Goal: Task Accomplishment & Management: Use online tool/utility

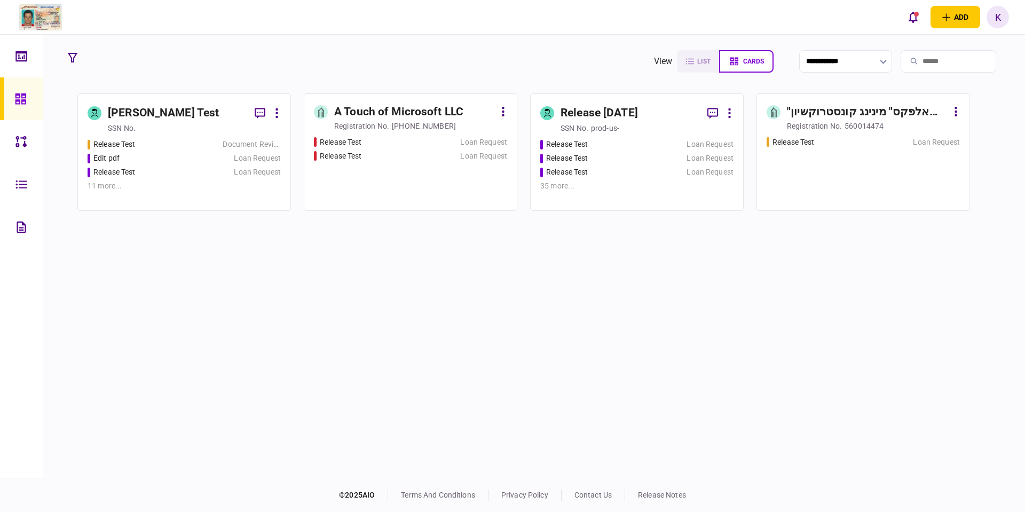
click at [239, 164] on div "Release Test Document Review Edit pdf Loan Request Release Test Loan Request 11…" at bounding box center [184, 170] width 193 height 62
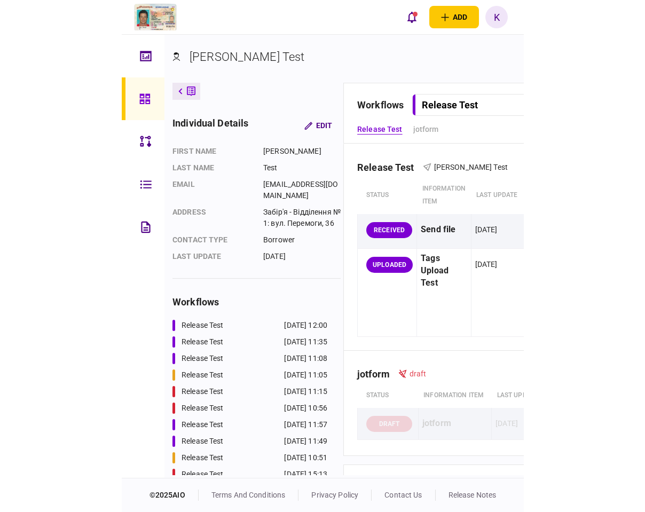
scroll to position [0, 265]
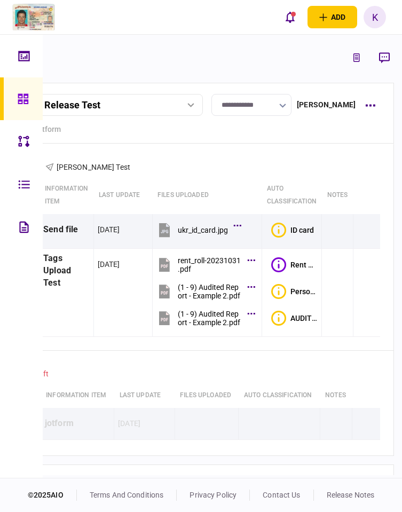
click at [28, 231] on icon at bounding box center [23, 226] width 9 height 11
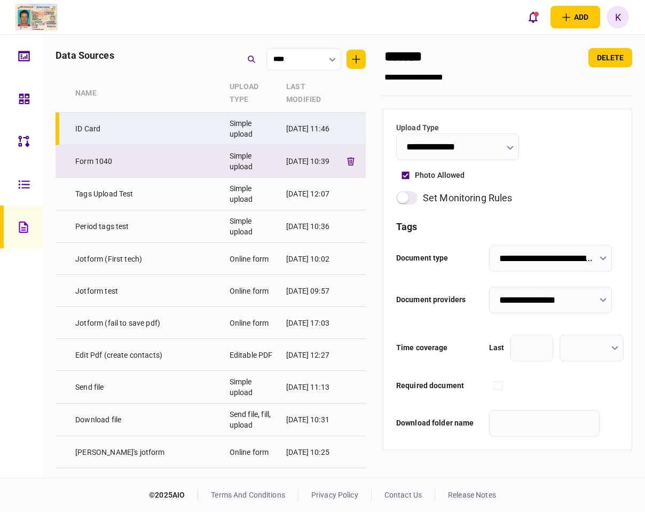
click at [157, 158] on td "Form 1040" at bounding box center [147, 161] width 154 height 33
type input "*********"
type input "**********"
type input "*********"
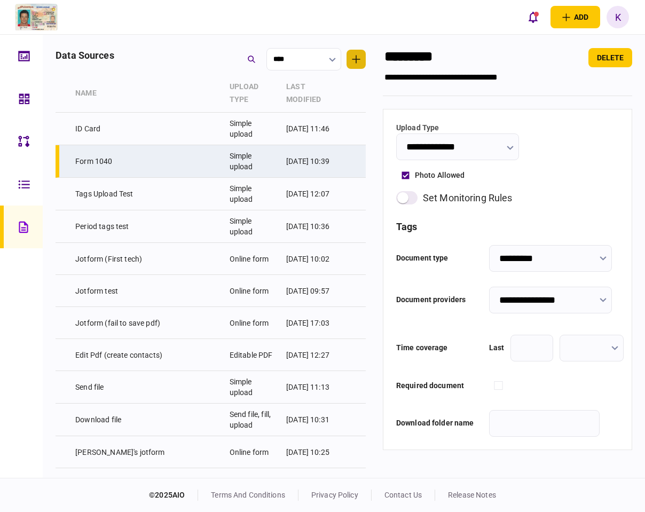
click at [366, 59] on button "button" at bounding box center [356, 59] width 19 height 19
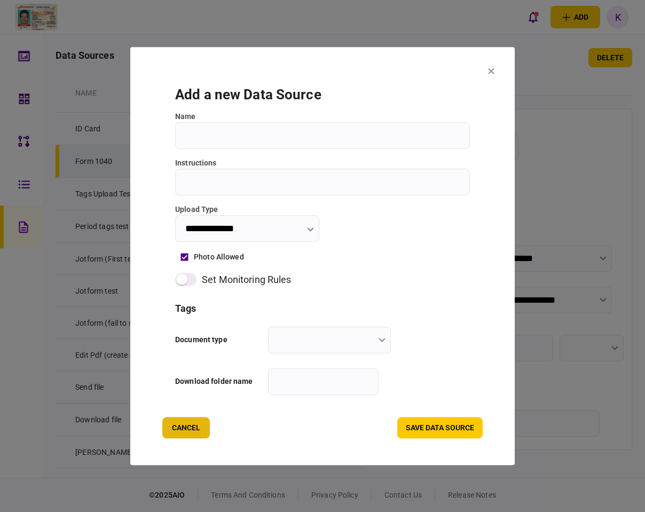
drag, startPoint x: 200, startPoint y: 431, endPoint x: 145, endPoint y: 288, distance: 154.0
click at [199, 431] on button "Cancel" at bounding box center [186, 427] width 48 height 21
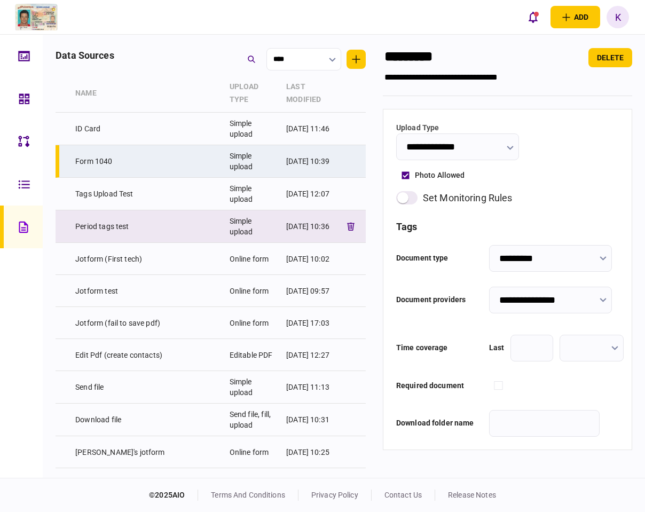
click at [134, 225] on td "Period tags test" at bounding box center [147, 226] width 154 height 33
type input "**********"
type input "*"
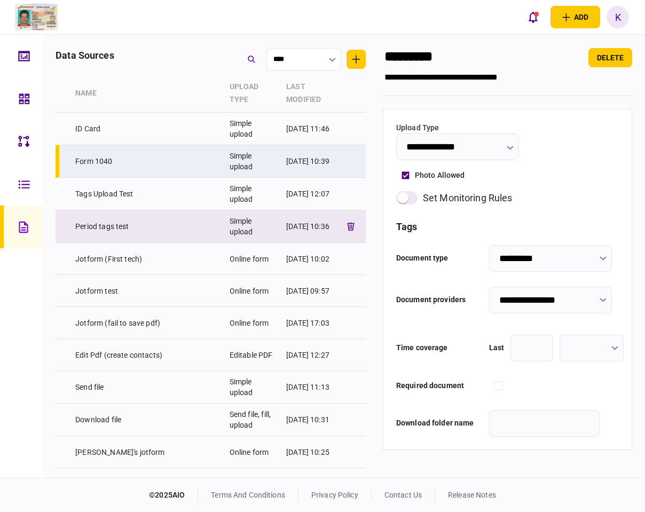
type input "*****"
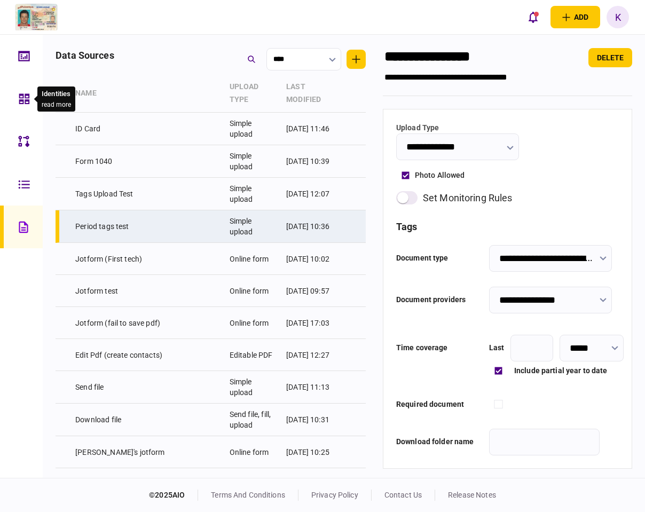
click at [26, 96] on icon at bounding box center [24, 98] width 11 height 11
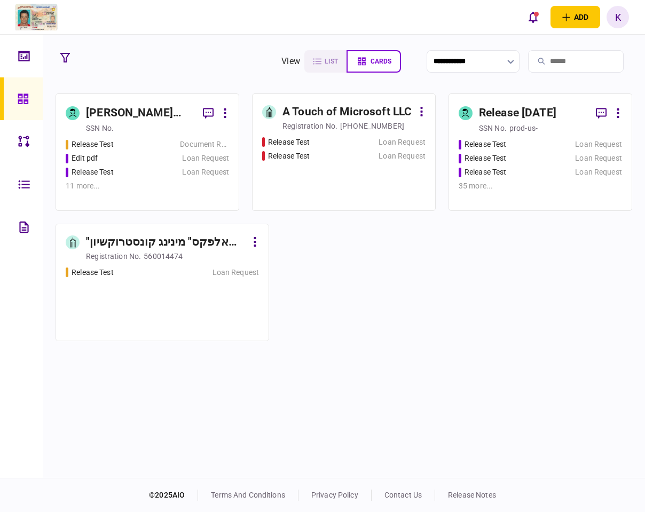
click at [178, 168] on div "Release Test Loan Request" at bounding box center [147, 172] width 163 height 11
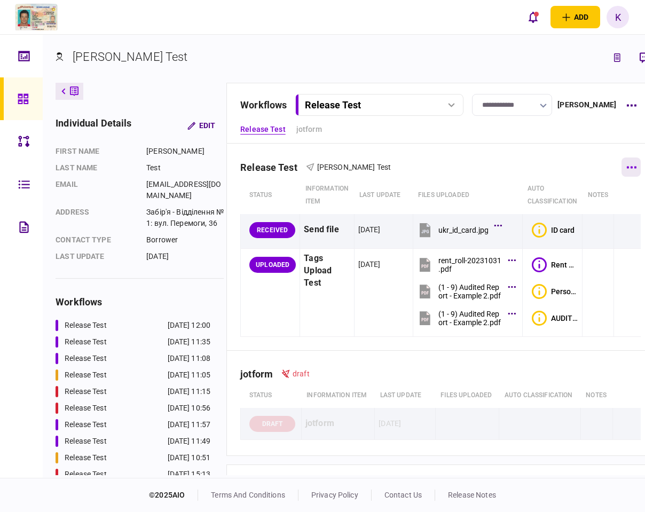
click at [638, 170] on button "button" at bounding box center [630, 167] width 19 height 19
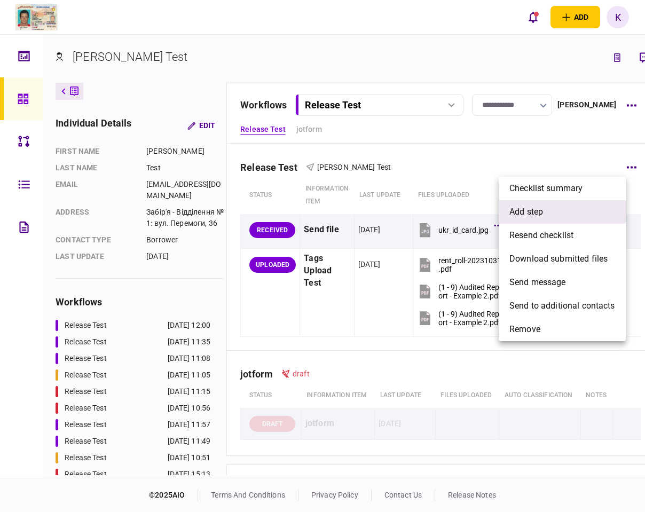
click at [542, 210] on span "add step" at bounding box center [526, 212] width 34 height 13
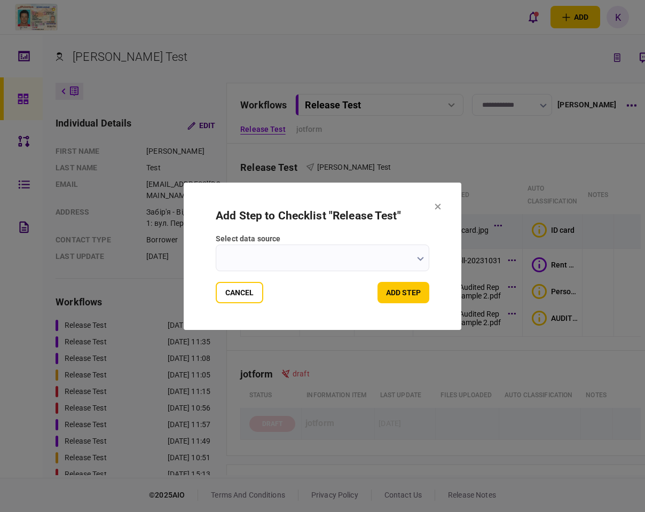
click at [370, 259] on input "select data source" at bounding box center [323, 258] width 214 height 27
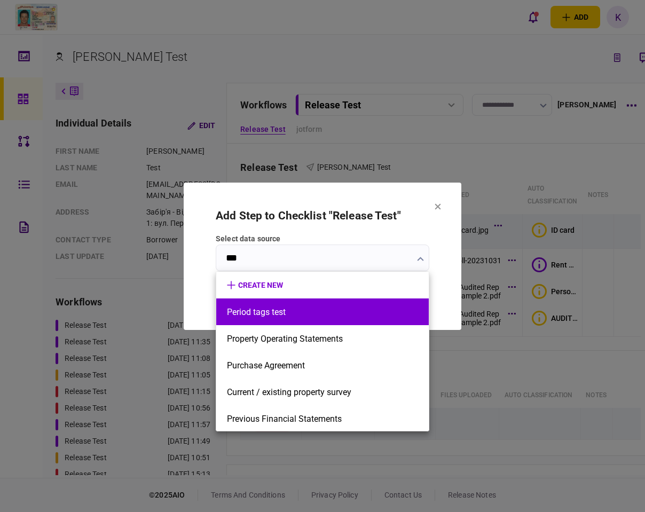
click at [318, 307] on button "Period tags test" at bounding box center [322, 312] width 191 height 10
type input "**********"
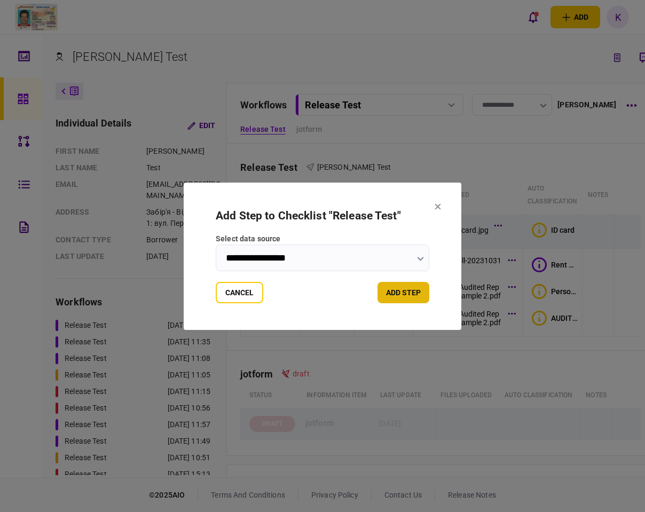
click at [392, 299] on button "add step" at bounding box center [403, 292] width 52 height 21
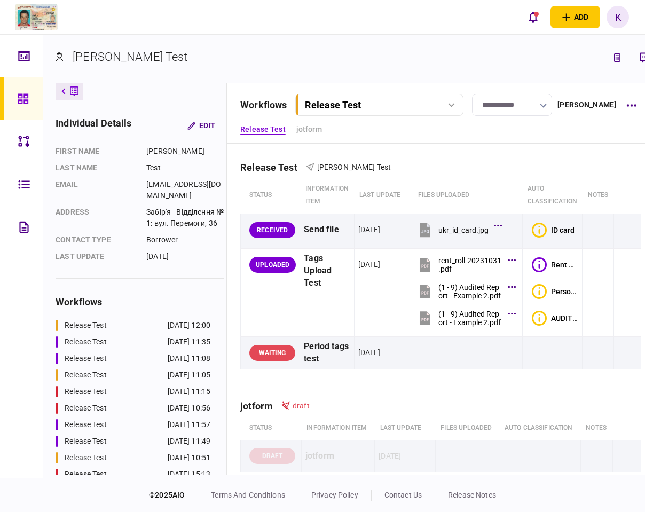
scroll to position [0, 33]
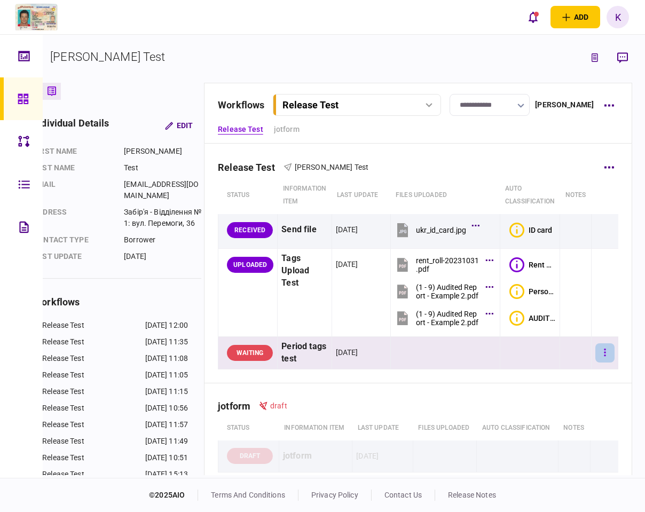
click at [595, 351] on button "button" at bounding box center [604, 352] width 19 height 19
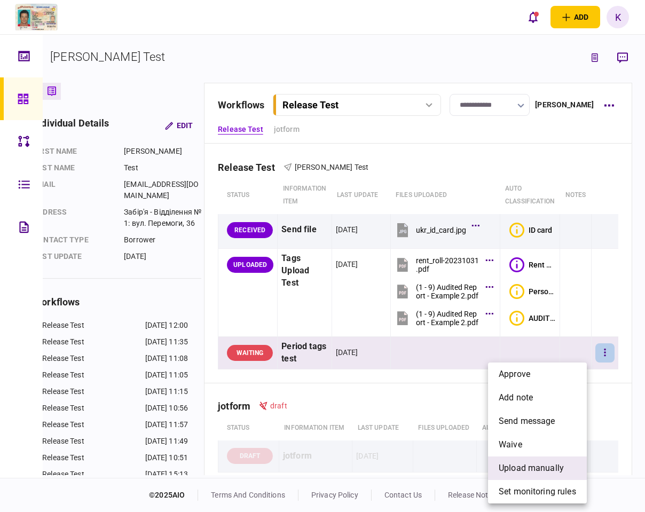
click at [537, 469] on span "upload manually" at bounding box center [531, 468] width 65 height 13
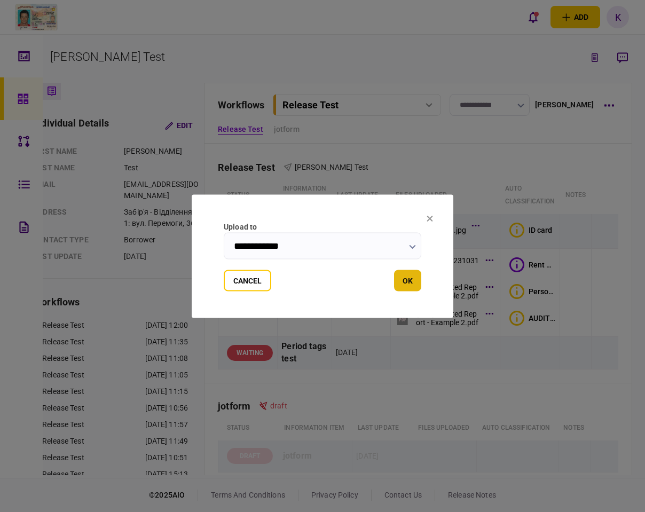
click at [407, 285] on button "OK" at bounding box center [407, 280] width 27 height 21
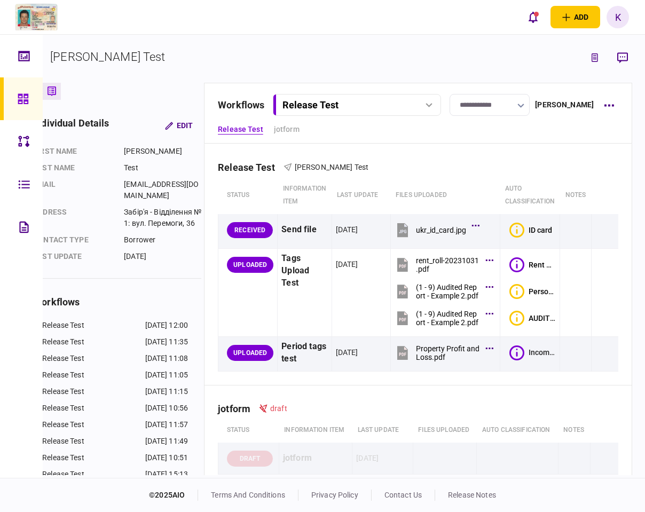
click at [624, 14] on div "K" at bounding box center [618, 17] width 22 height 22
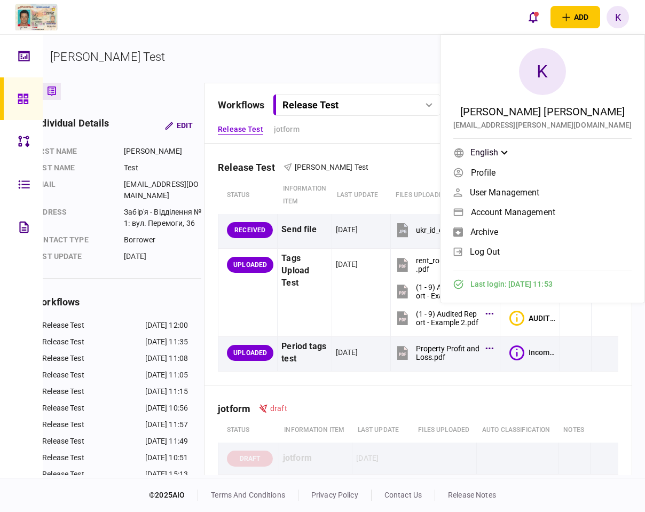
click at [500, 255] on span "log out" at bounding box center [485, 251] width 30 height 9
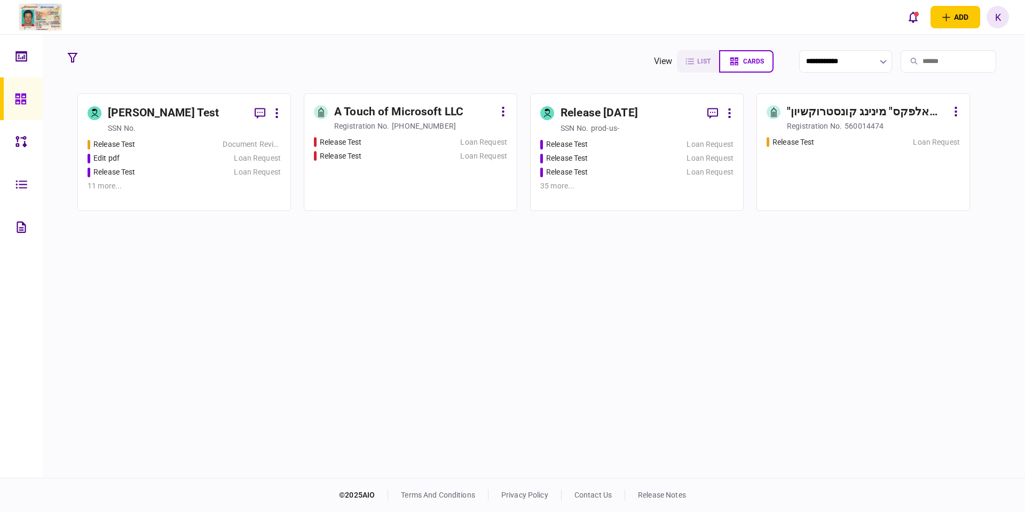
click at [187, 165] on div "Release Test Document Review Edit pdf Loan Request Release Test Loan Request 11…" at bounding box center [184, 170] width 193 height 62
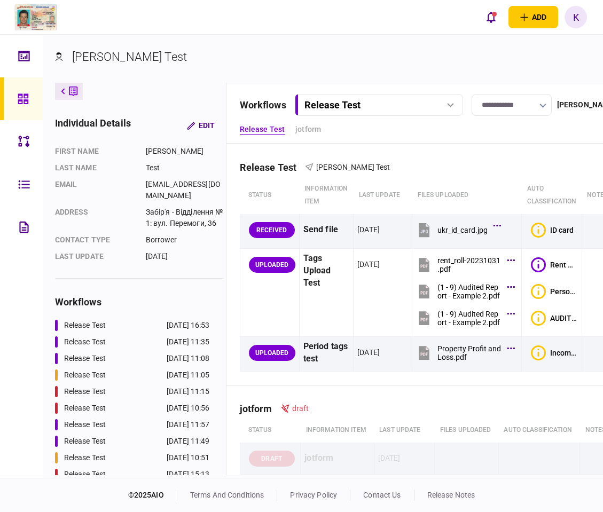
click at [304, 472] on div "Kate Test individual details Edit First name Kate Last name Test email katyatys…" at bounding box center [323, 256] width 560 height 443
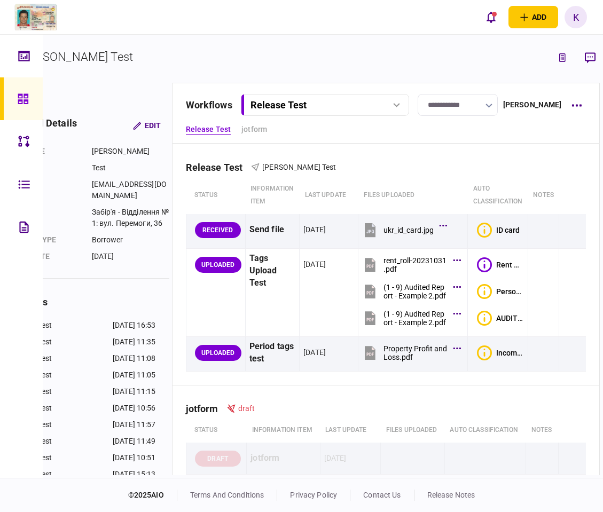
scroll to position [0, 73]
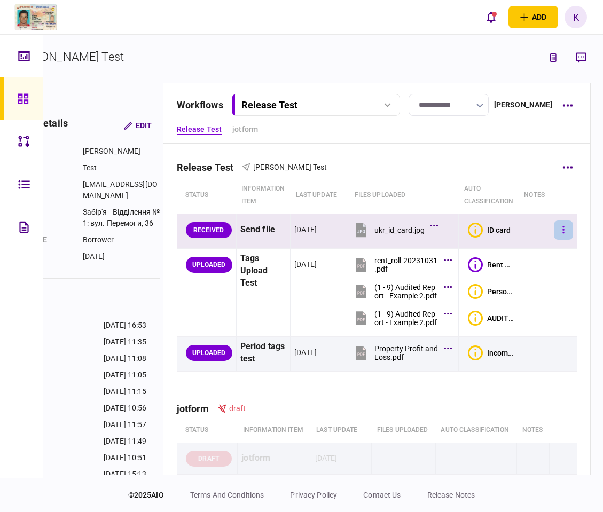
click at [562, 229] on icon "button" at bounding box center [563, 230] width 2 height 10
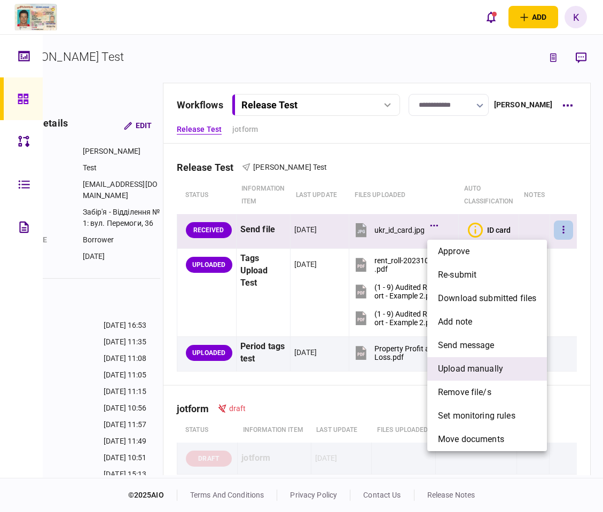
click at [501, 368] on span "upload manually" at bounding box center [470, 369] width 65 height 13
